Goal: Find contact information: Find contact information

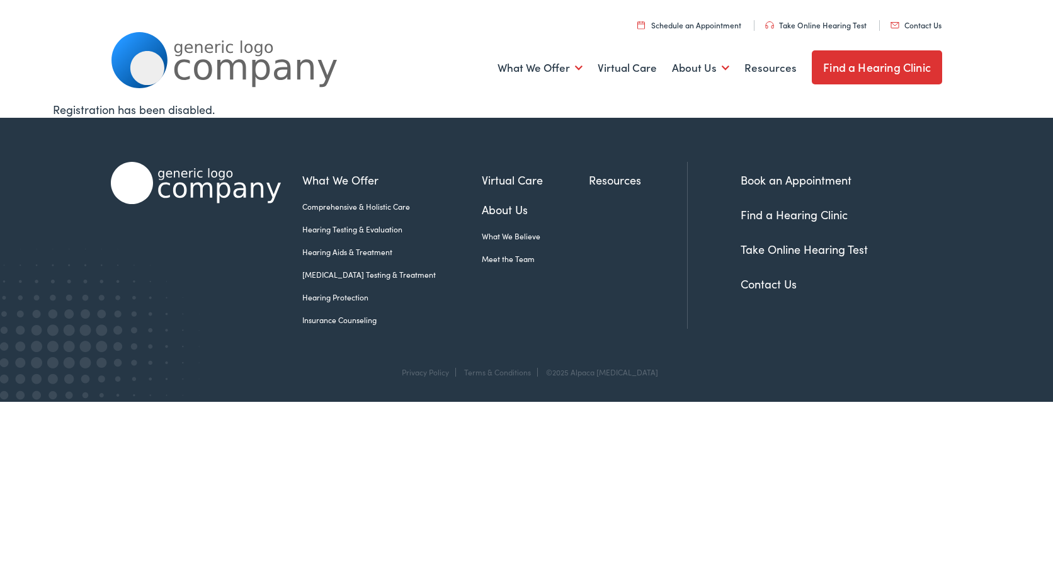
click at [926, 26] on link "Contact Us" at bounding box center [915, 25] width 51 height 11
